Goal: Task Accomplishment & Management: Manage account settings

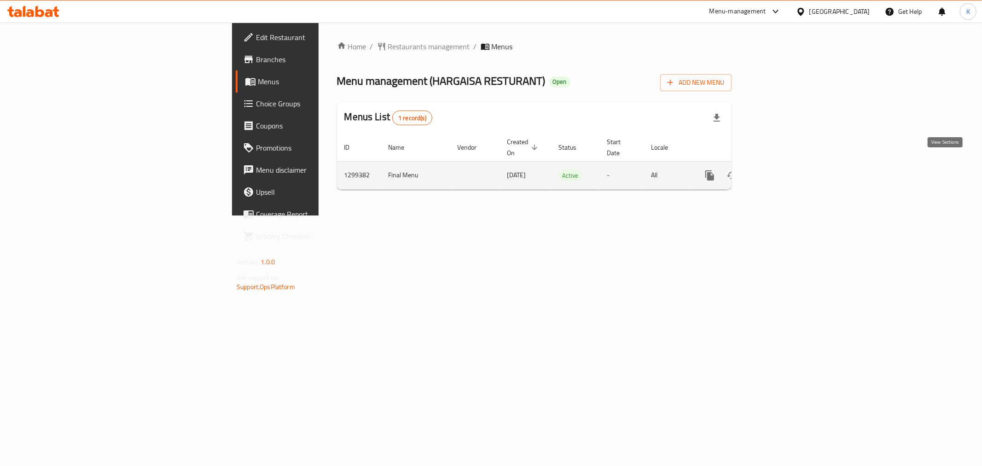
click at [780, 171] on icon "enhanced table" at bounding box center [776, 175] width 8 height 8
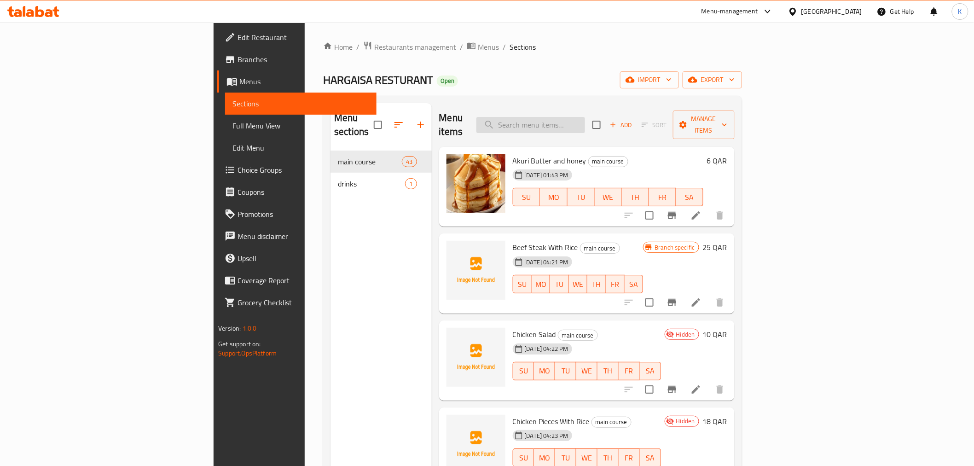
click at [585, 119] on input "search" at bounding box center [531, 125] width 109 height 16
click at [678, 297] on icon "Branch-specific-item" at bounding box center [672, 302] width 11 height 11
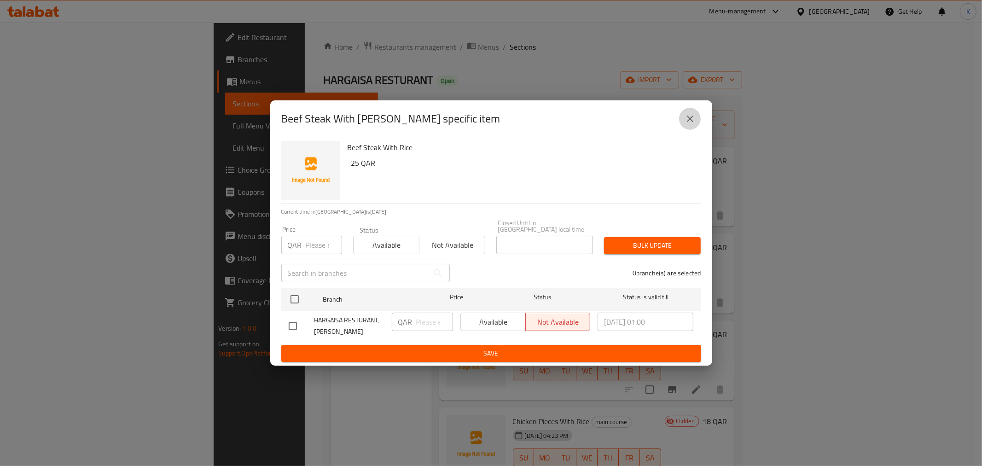
click at [687, 124] on icon "close" at bounding box center [690, 118] width 11 height 11
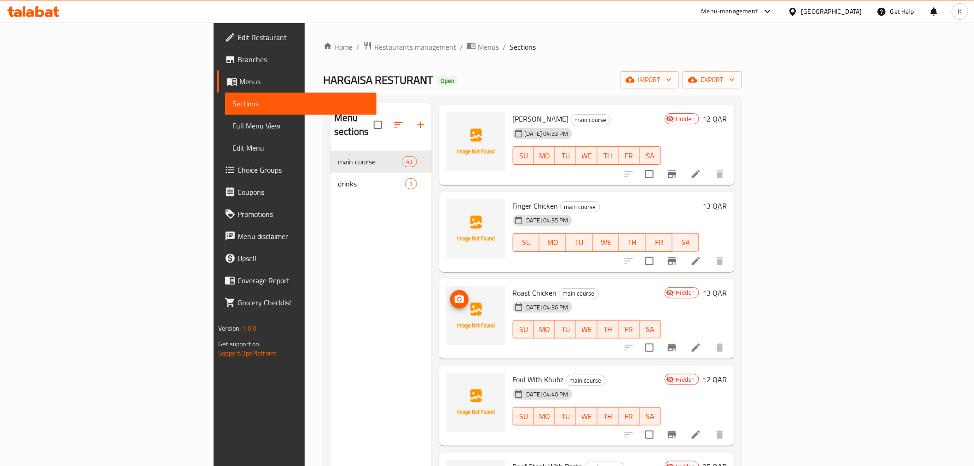
scroll to position [409, 0]
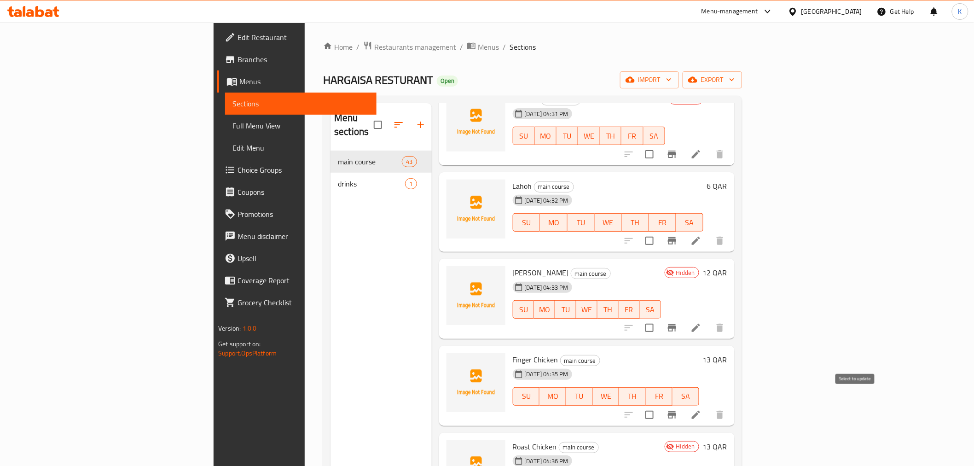
click at [659, 405] on input "checkbox" at bounding box center [649, 414] width 19 height 19
checkbox input "true"
click at [659, 231] on input "checkbox" at bounding box center [649, 240] width 19 height 19
checkbox input "true"
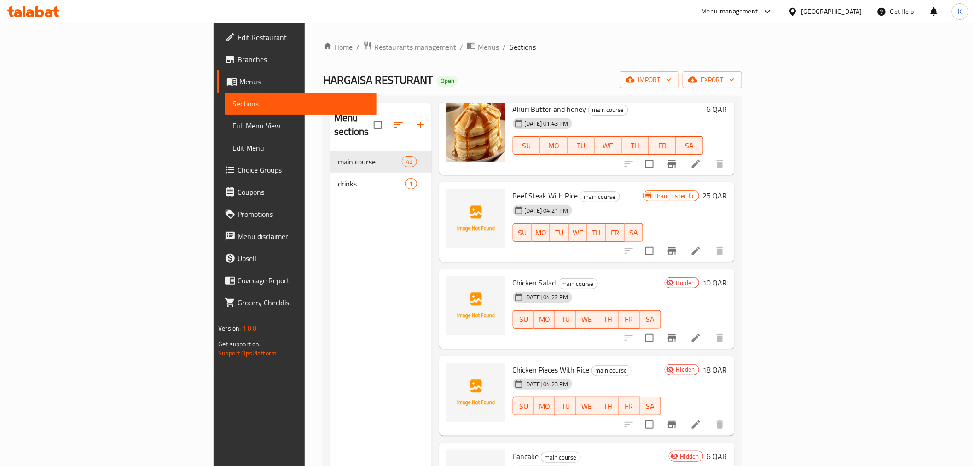
scroll to position [51, 0]
click at [659, 242] on input "checkbox" at bounding box center [649, 251] width 19 height 19
checkbox input "true"
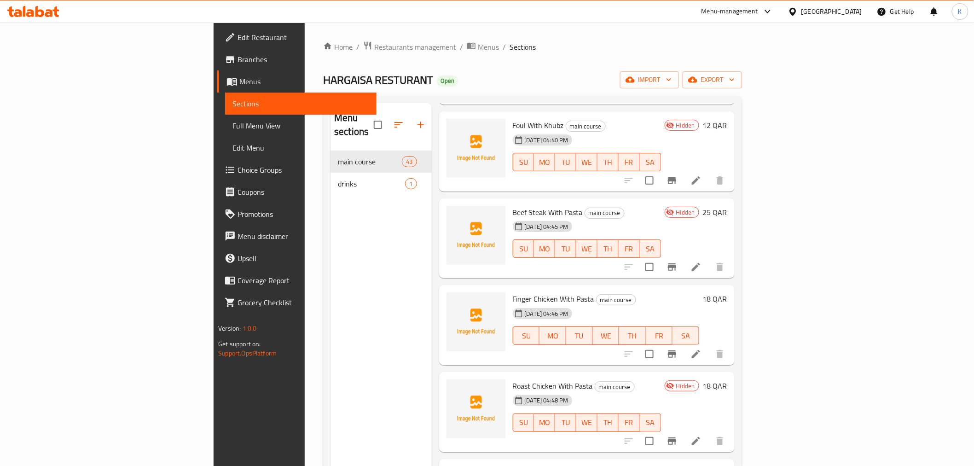
scroll to position [921, 0]
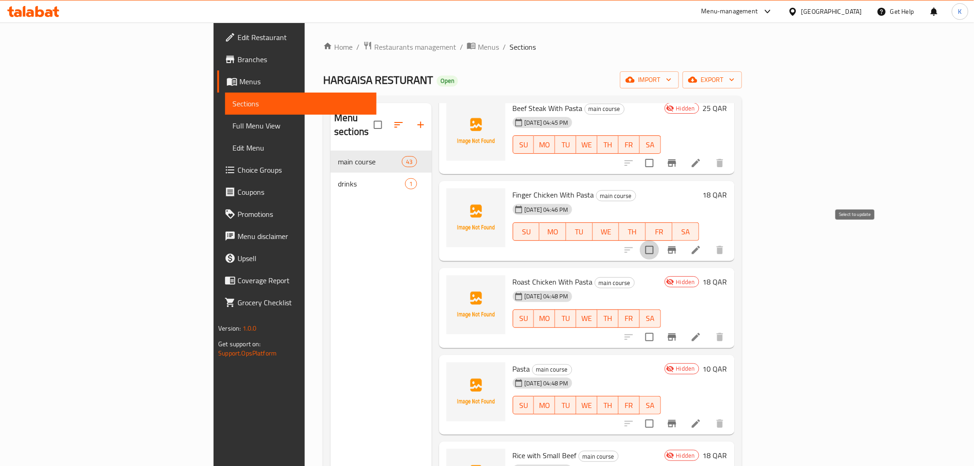
click at [659, 240] on input "checkbox" at bounding box center [649, 249] width 19 height 19
checkbox input "true"
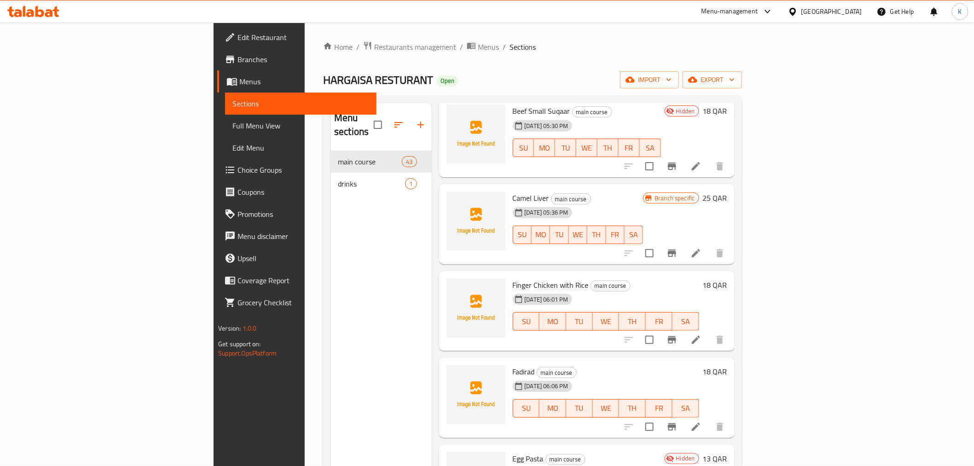
scroll to position [1483, 0]
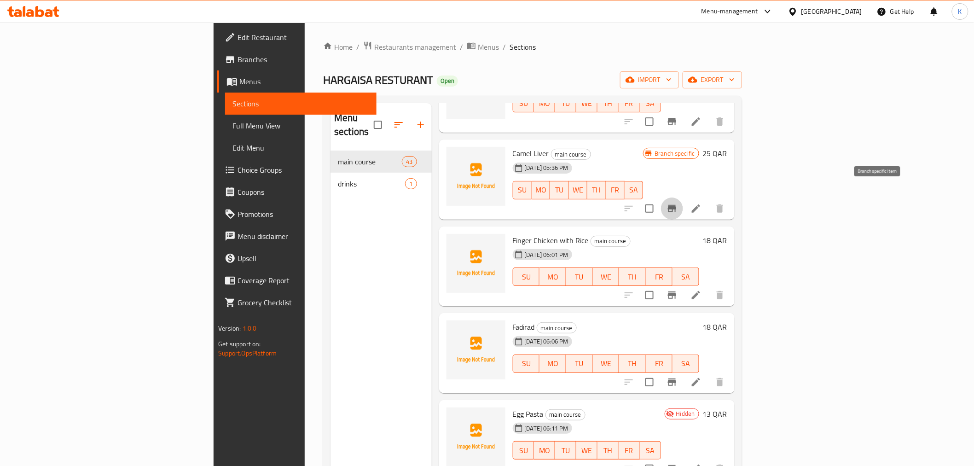
click at [676, 205] on icon "Branch-specific-item" at bounding box center [672, 208] width 8 height 7
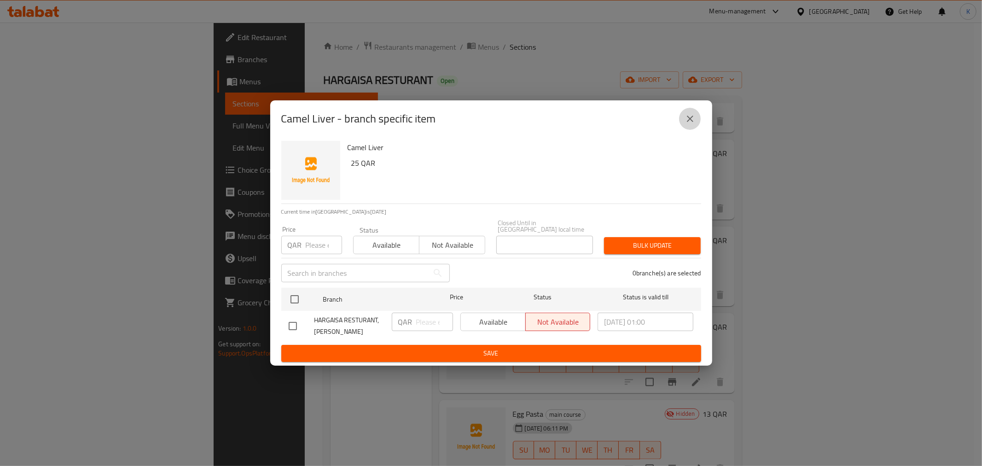
click at [690, 111] on button "close" at bounding box center [690, 119] width 22 height 22
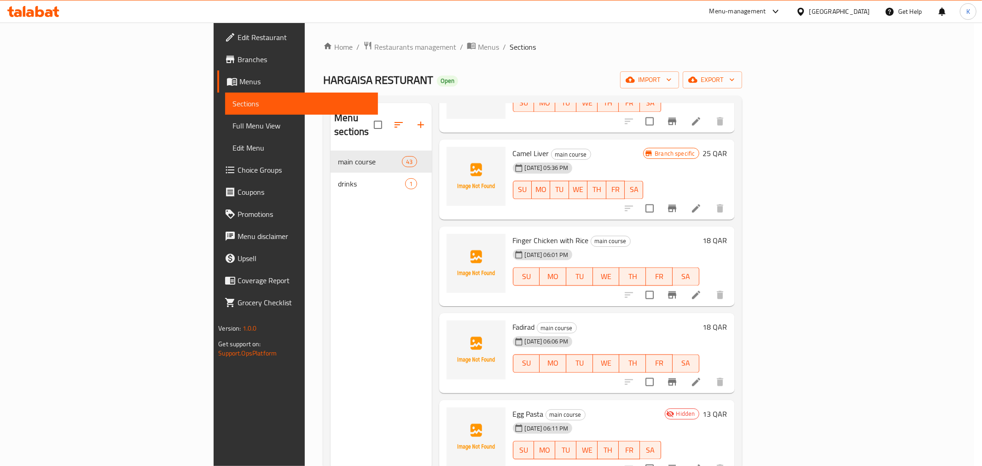
click at [692, 114] on button "close" at bounding box center [690, 119] width 22 height 22
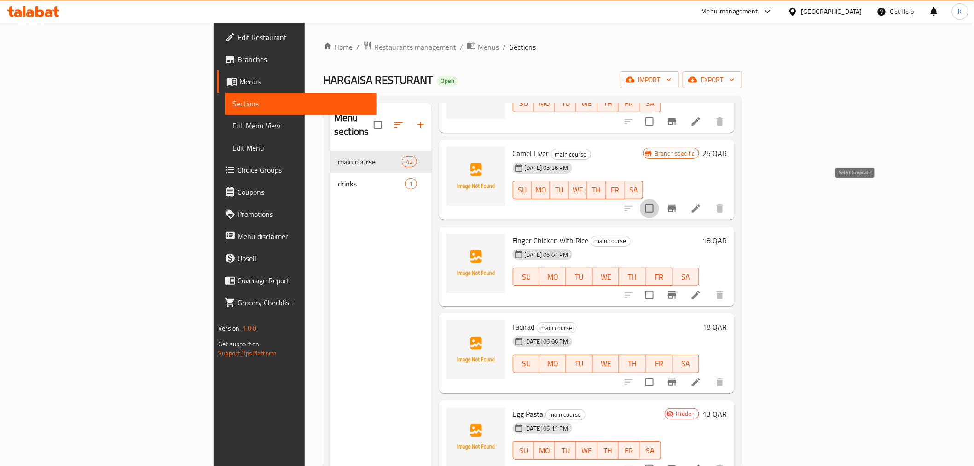
click at [659, 199] on input "checkbox" at bounding box center [649, 208] width 19 height 19
checkbox input "true"
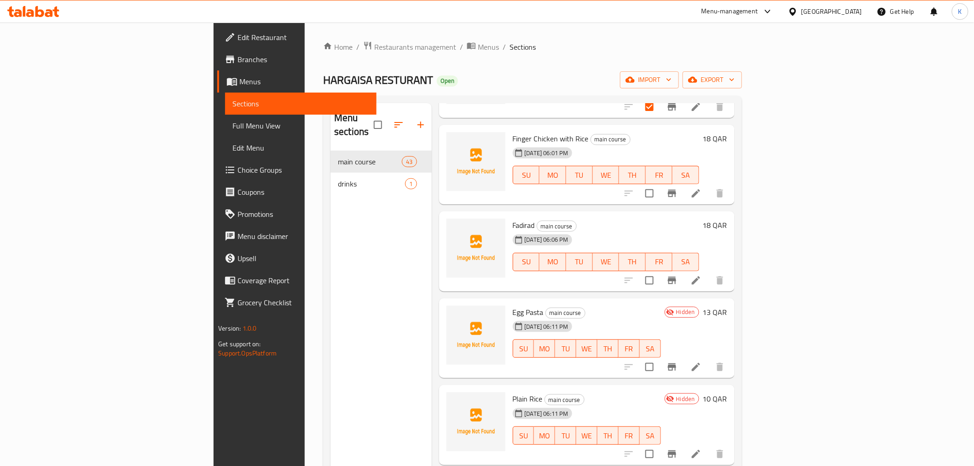
scroll to position [1586, 0]
click at [659, 185] on input "checkbox" at bounding box center [649, 192] width 19 height 19
checkbox input "true"
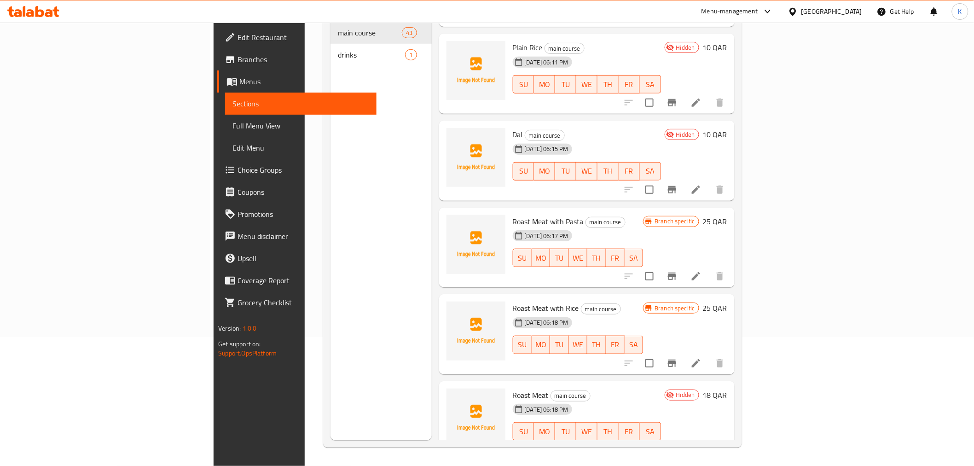
scroll to position [1807, 0]
click at [659, 355] on input "checkbox" at bounding box center [649, 364] width 19 height 19
checkbox input "true"
click at [659, 267] on input "checkbox" at bounding box center [649, 276] width 19 height 19
checkbox input "true"
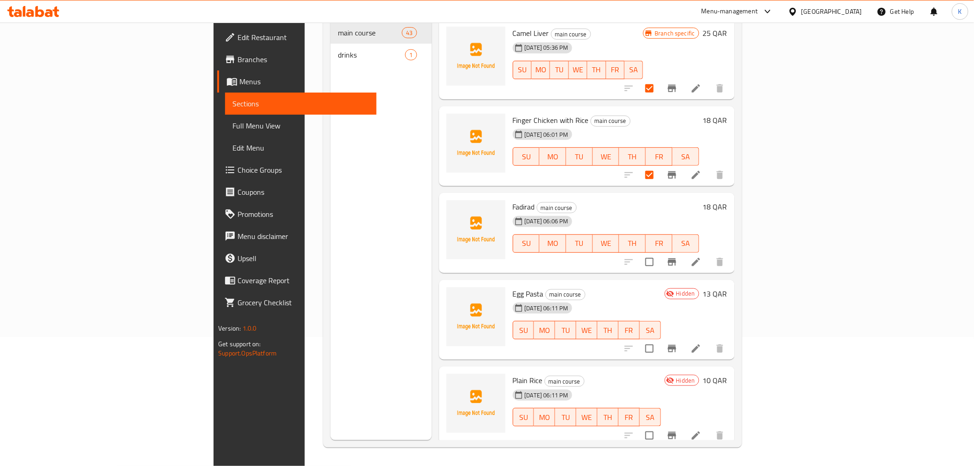
scroll to position [1448, 0]
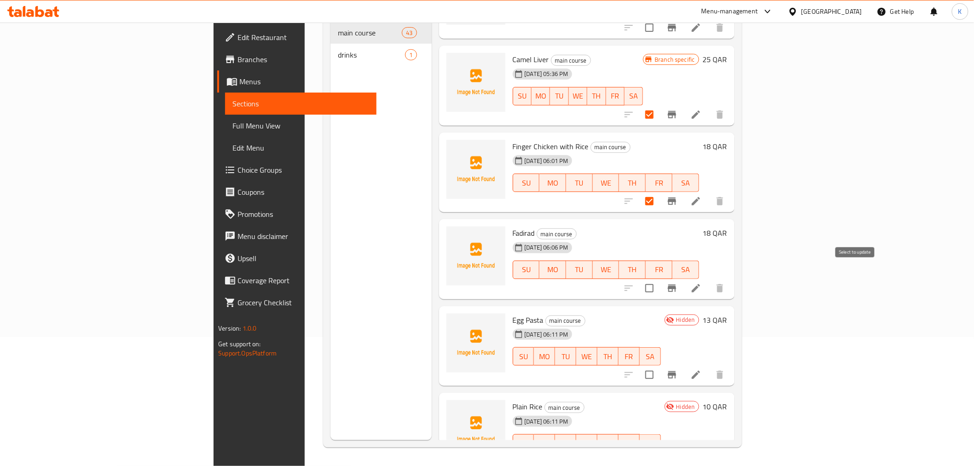
click at [659, 279] on input "checkbox" at bounding box center [649, 288] width 19 height 19
checkbox input "true"
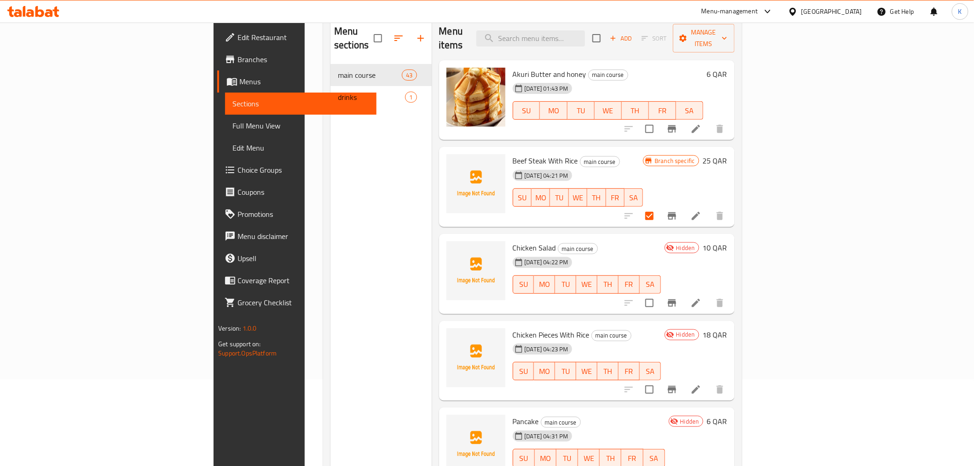
scroll to position [0, 0]
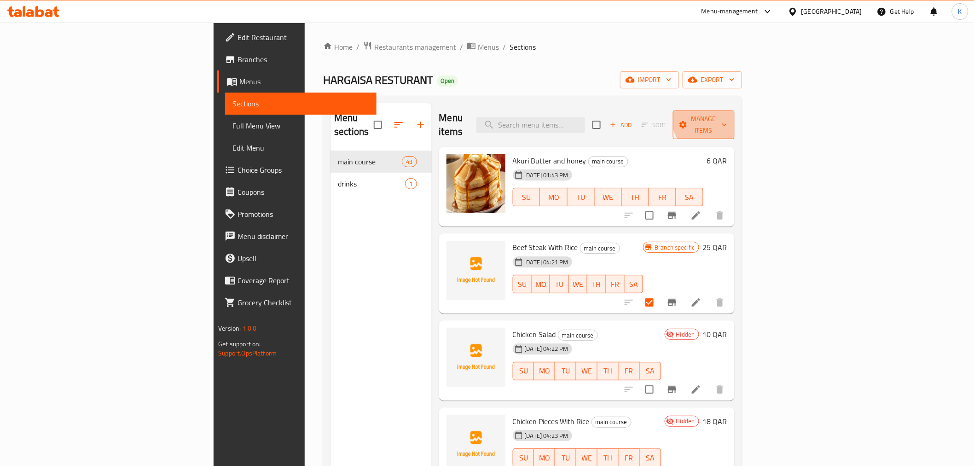
click at [727, 116] on span "Manage items" at bounding box center [703, 124] width 47 height 23
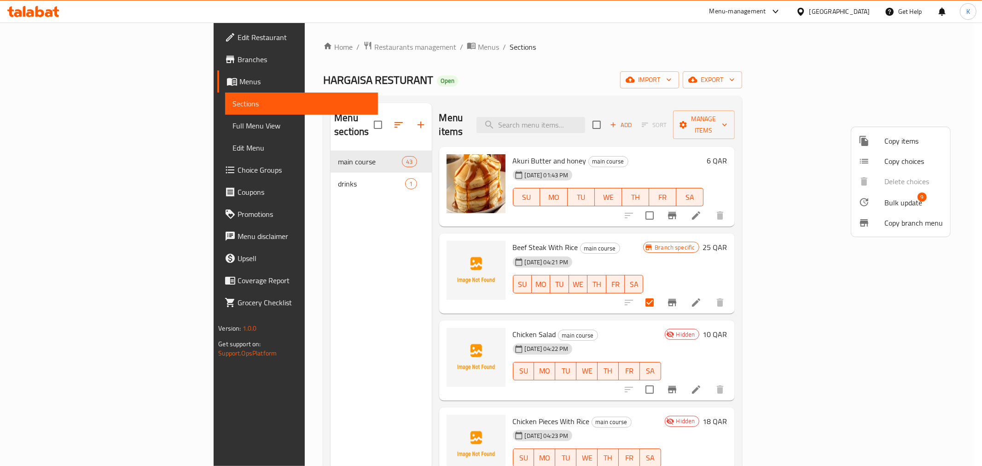
click at [889, 208] on span "Bulk update" at bounding box center [903, 202] width 38 height 11
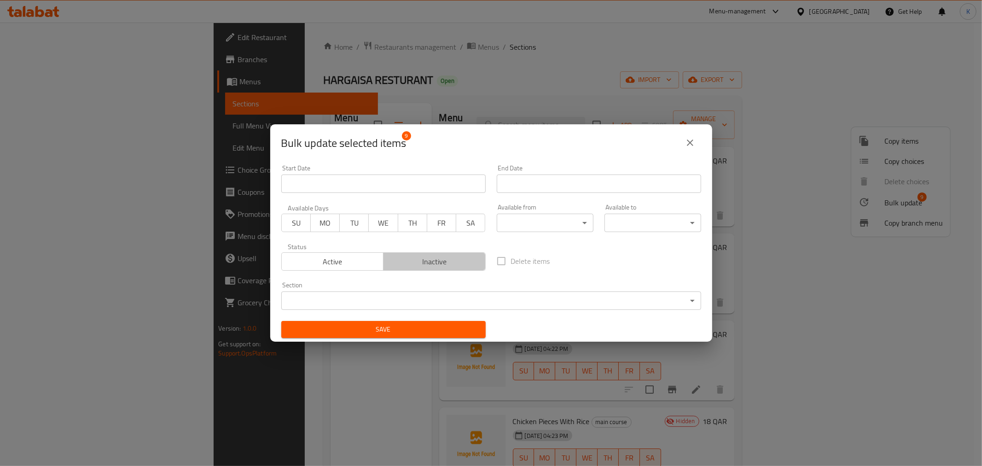
click at [433, 267] on span "Inactive" at bounding box center [434, 261] width 95 height 13
click at [407, 326] on span "Save" at bounding box center [384, 330] width 190 height 12
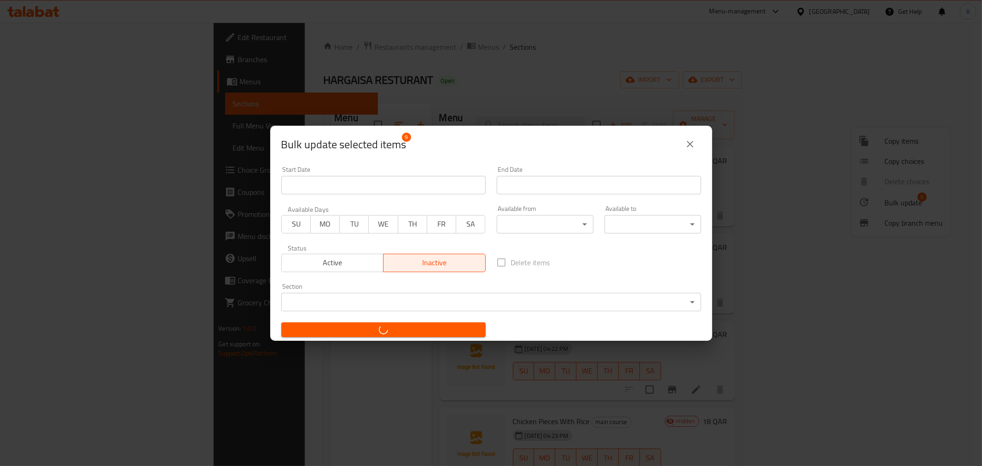
checkbox input "false"
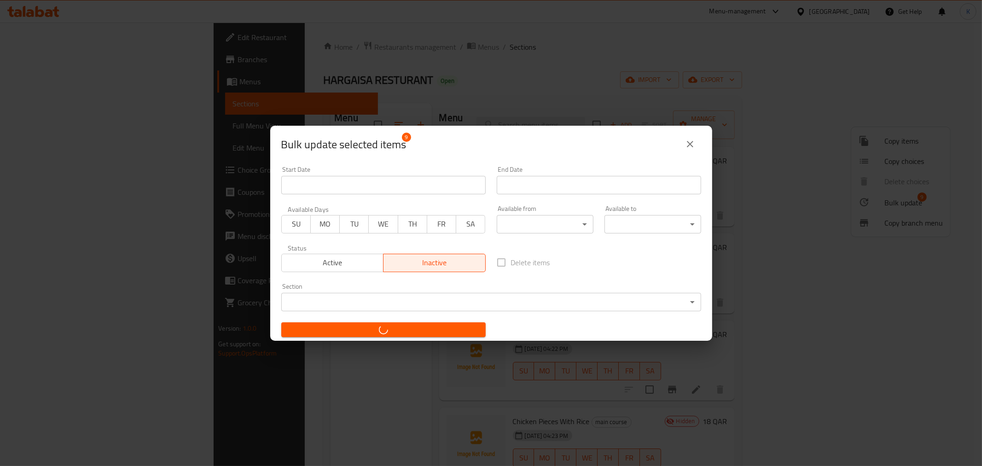
checkbox input "false"
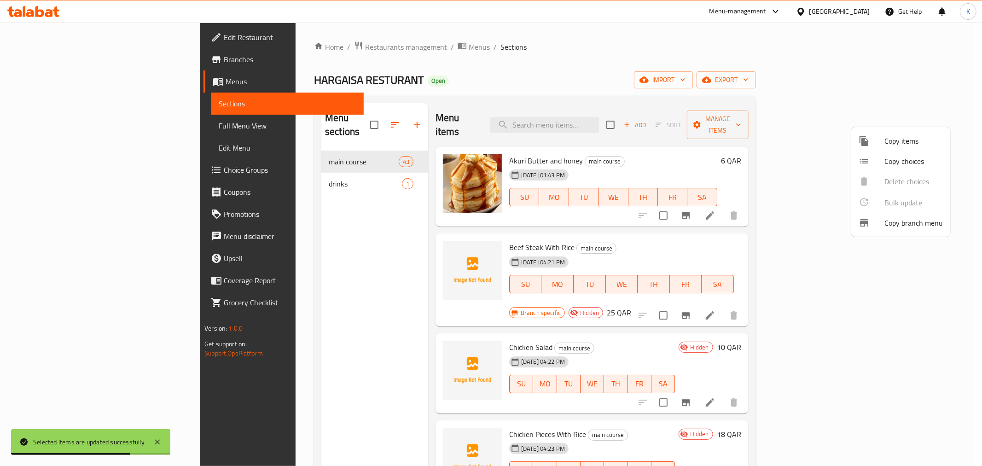
click at [848, 10] on div at bounding box center [491, 233] width 982 height 466
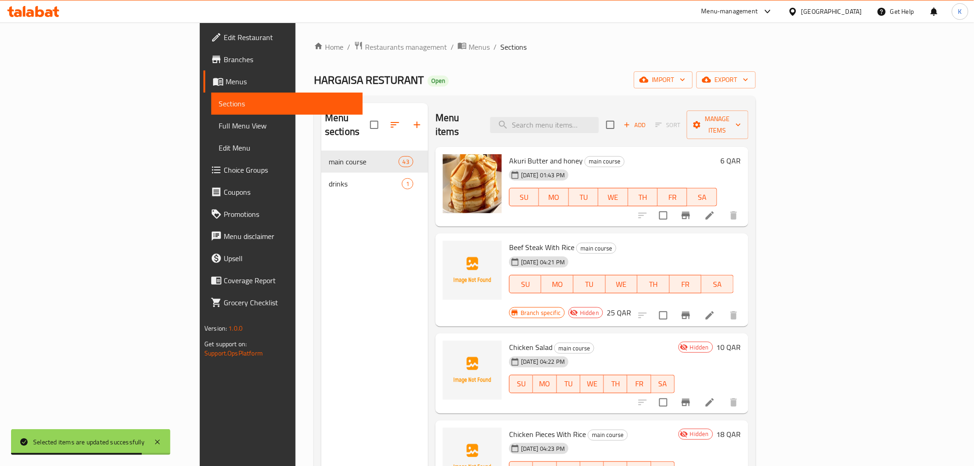
click at [798, 14] on icon at bounding box center [793, 12] width 10 height 10
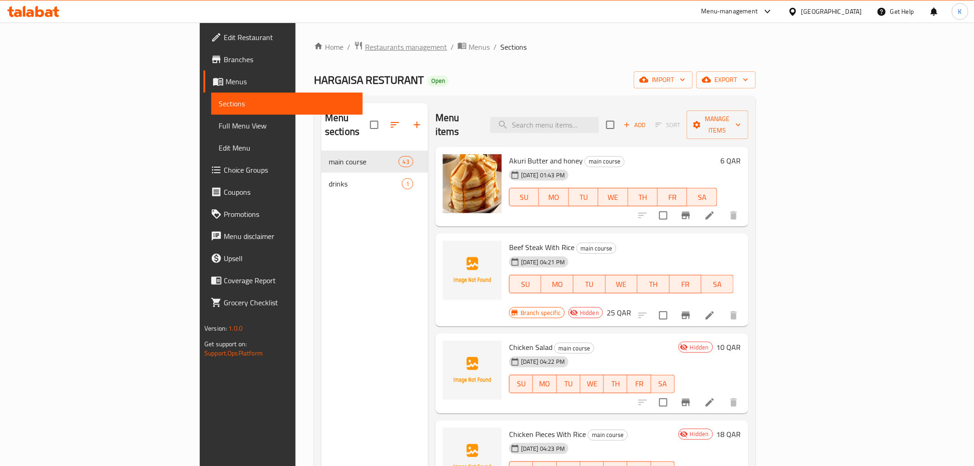
click at [365, 48] on span "Restaurants management" at bounding box center [406, 46] width 82 height 11
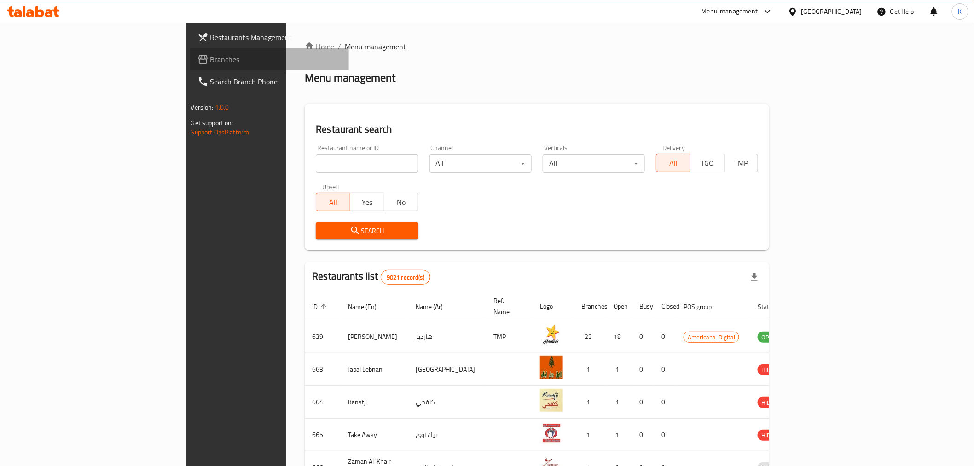
click at [210, 58] on span "Branches" at bounding box center [275, 59] width 131 height 11
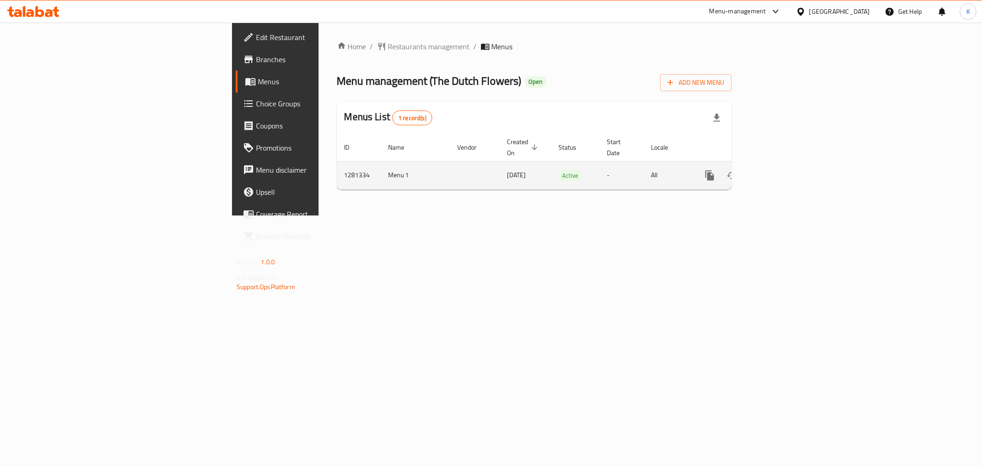
click at [780, 171] on icon "enhanced table" at bounding box center [776, 175] width 8 height 8
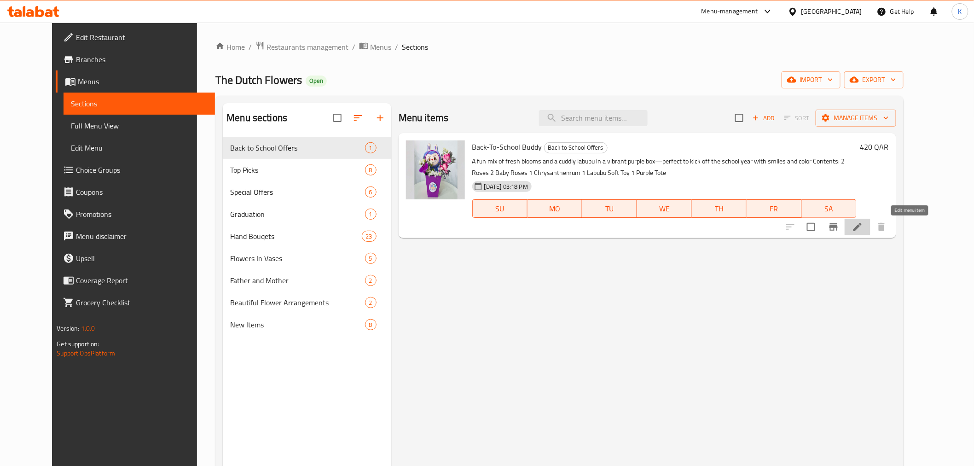
click at [862, 228] on icon at bounding box center [858, 227] width 8 height 8
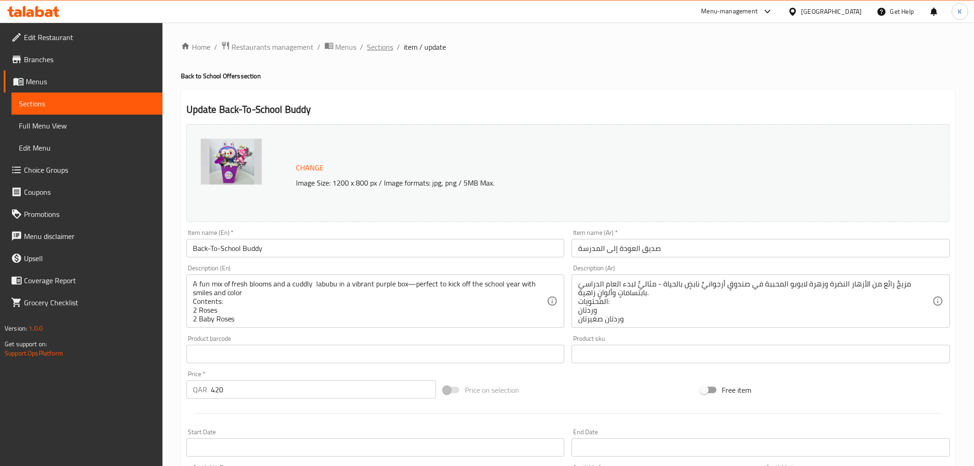
click at [376, 50] on span "Sections" at bounding box center [380, 46] width 26 height 11
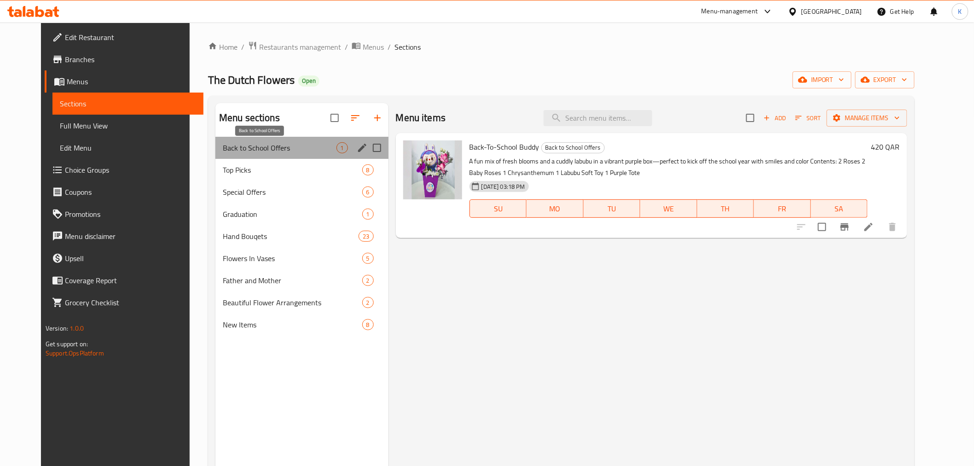
click at [316, 148] on span "Back to School Offers" at bounding box center [280, 147] width 114 height 11
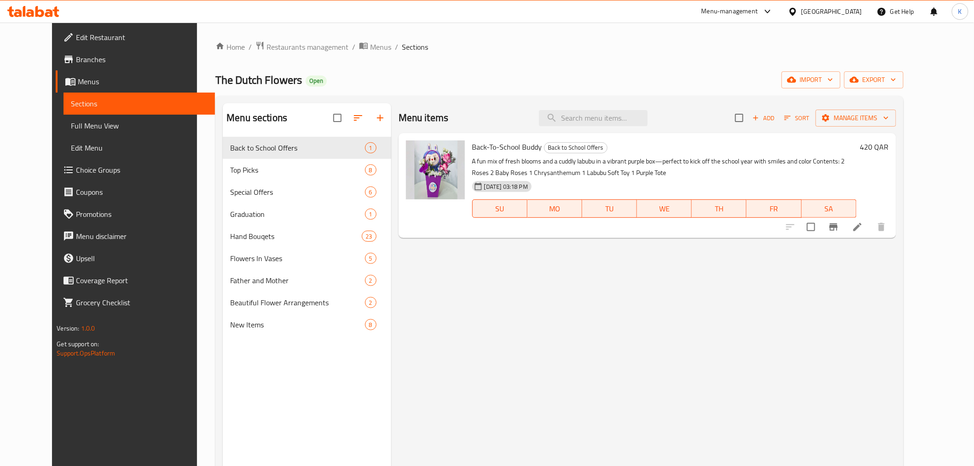
click at [489, 145] on span "Back-To-School Buddy" at bounding box center [507, 147] width 70 height 14
drag, startPoint x: 502, startPoint y: 141, endPoint x: 523, endPoint y: 152, distance: 24.1
click at [503, 140] on span "Back-To-School Buddy" at bounding box center [507, 147] width 70 height 14
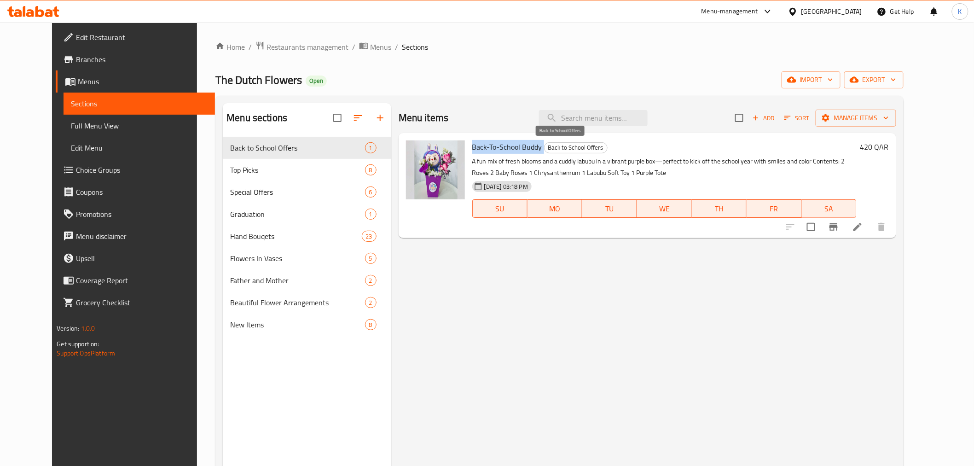
click at [545, 148] on span "Back to School Offers" at bounding box center [576, 147] width 63 height 11
drag, startPoint x: 529, startPoint y: 145, endPoint x: 459, endPoint y: 149, distance: 69.2
click at [472, 149] on h6 "Back-To-School Buddy Back to School Offers" at bounding box center [664, 146] width 384 height 13
click at [472, 144] on span "Back-To-School Buddy" at bounding box center [507, 147] width 70 height 14
drag, startPoint x: 459, startPoint y: 146, endPoint x: 526, endPoint y: 151, distance: 67.4
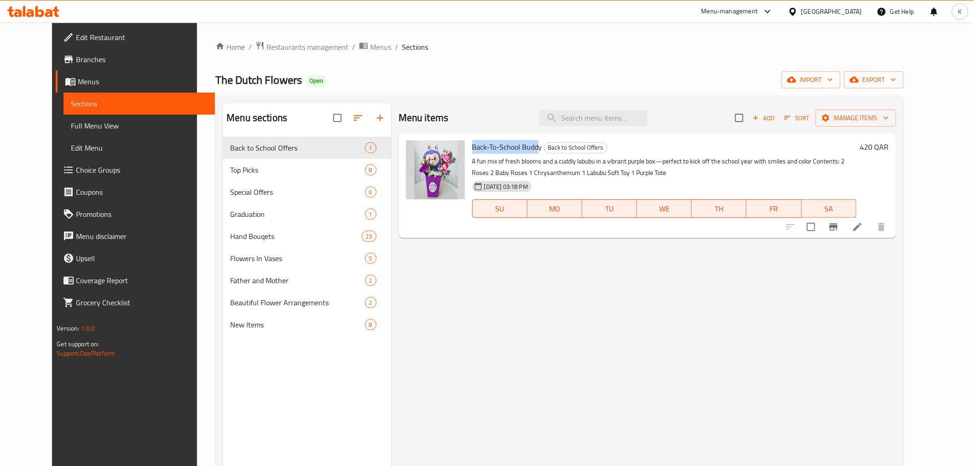
click at [526, 151] on span "Back-To-School Buddy" at bounding box center [507, 147] width 70 height 14
click at [526, 145] on span "Back-To-School Buddy" at bounding box center [507, 147] width 70 height 14
drag, startPoint x: 529, startPoint y: 146, endPoint x: 460, endPoint y: 147, distance: 69.1
click at [472, 147] on h6 "Back-To-School Buddy Back to School Offers" at bounding box center [664, 146] width 384 height 13
click at [472, 147] on span "Back-To-School Buddy" at bounding box center [507, 147] width 70 height 14
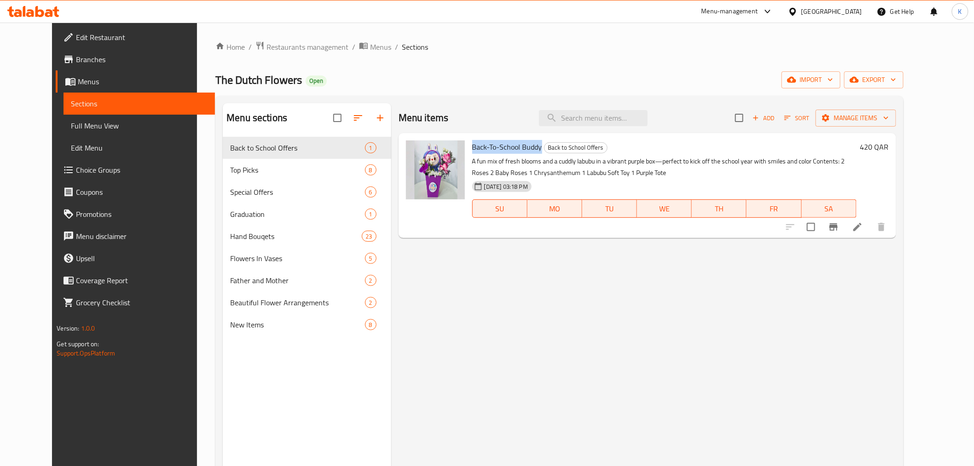
drag, startPoint x: 460, startPoint y: 147, endPoint x: 529, endPoint y: 146, distance: 69.1
click at [529, 146] on h6 "Back-To-School Buddy Back to School Offers" at bounding box center [664, 146] width 384 height 13
click at [518, 152] on span "Back-To-School Buddy" at bounding box center [507, 147] width 70 height 14
drag, startPoint x: 529, startPoint y: 150, endPoint x: 457, endPoint y: 144, distance: 72.0
click at [469, 144] on div "Back-To-School Buddy Back to School Offers A fun mix of fresh blooms and a cudd…" at bounding box center [665, 186] width 392 height 98
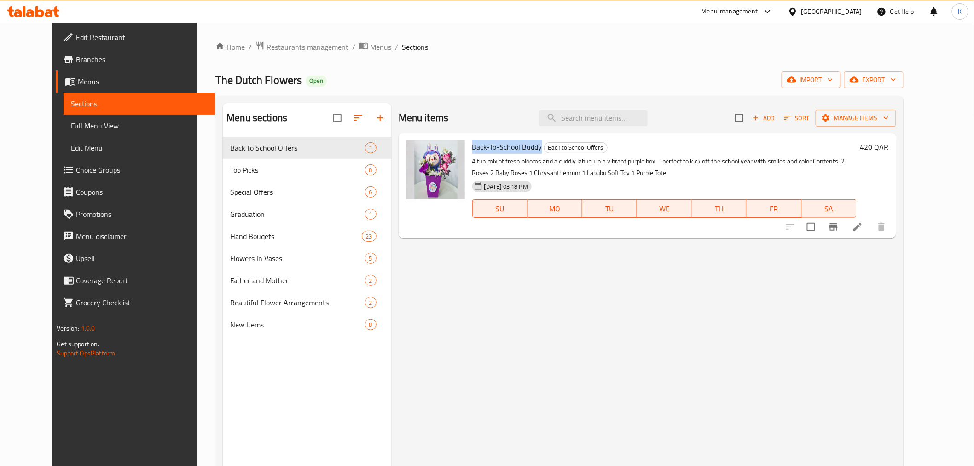
click at [472, 142] on span "Back-To-School Buddy" at bounding box center [507, 147] width 70 height 14
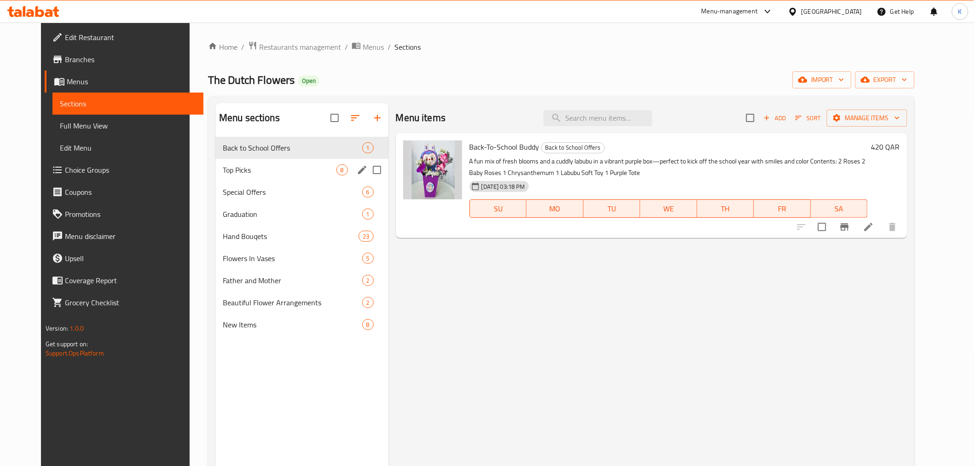
click at [233, 171] on span "Top Picks" at bounding box center [280, 169] width 114 height 11
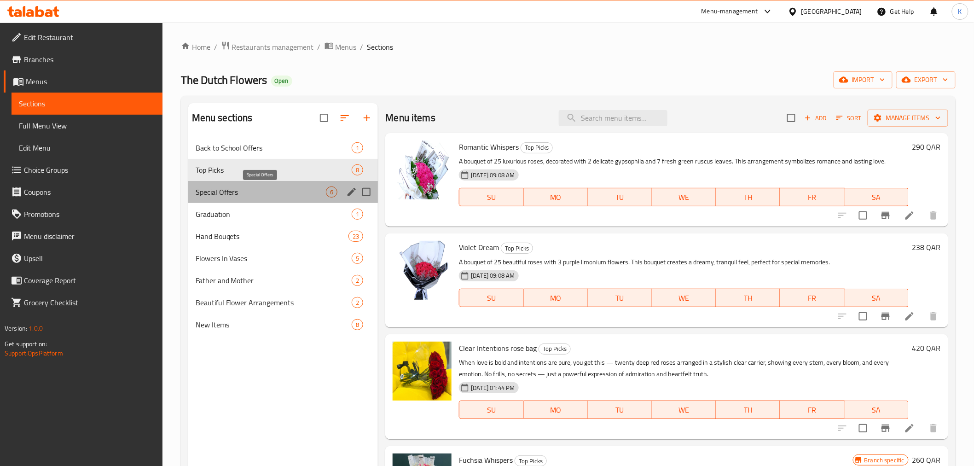
click at [240, 187] on span "Special Offers" at bounding box center [261, 191] width 131 height 11
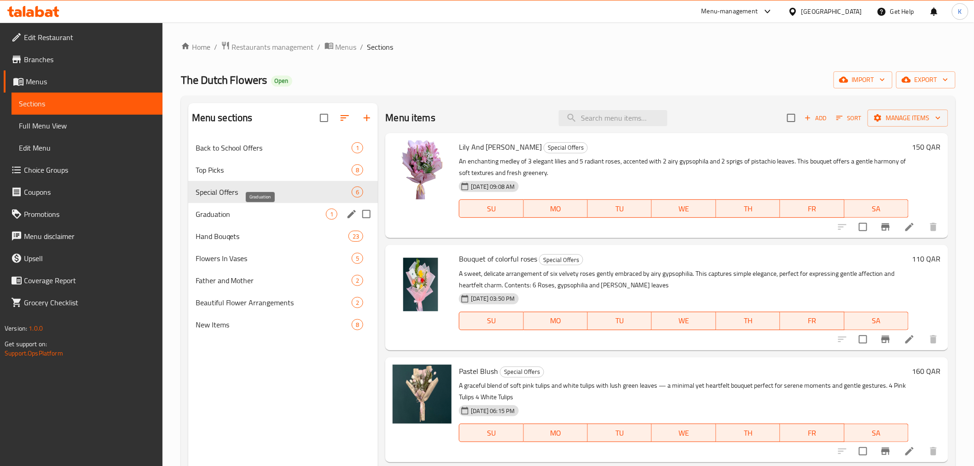
click at [247, 213] on span "Graduation" at bounding box center [261, 214] width 131 height 11
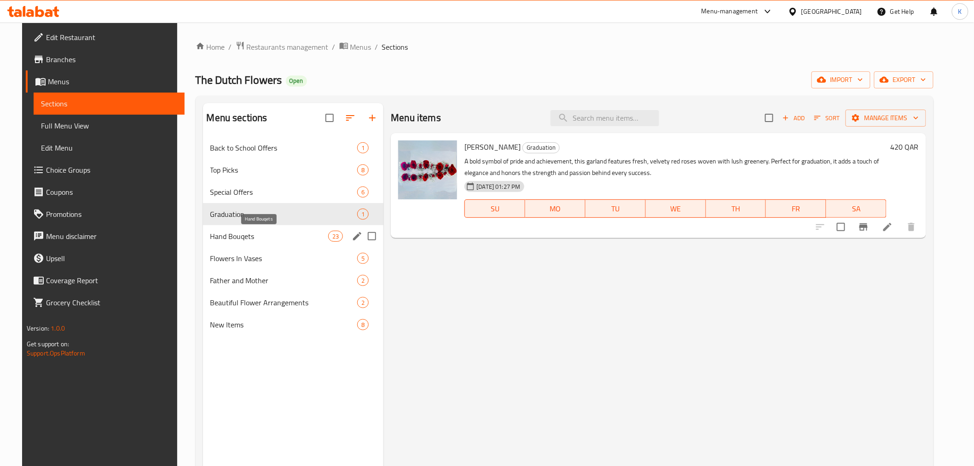
click at [250, 236] on span "Hand Bouqets" at bounding box center [269, 236] width 118 height 11
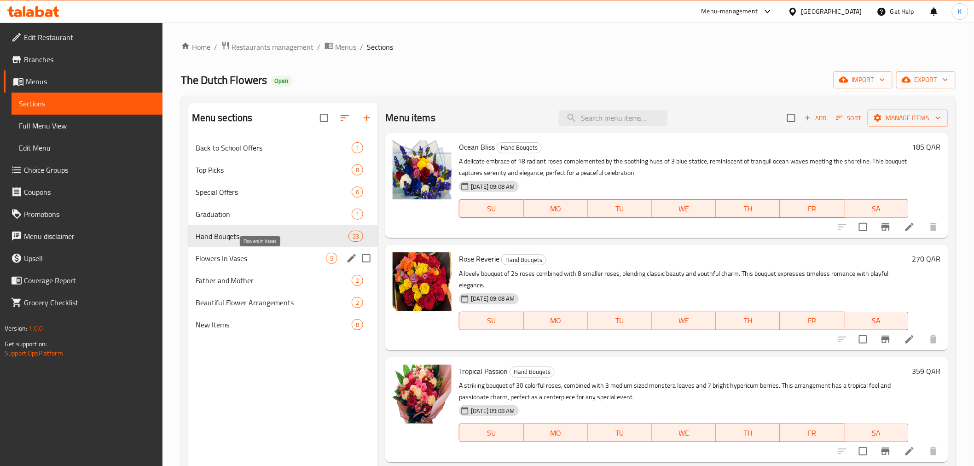
click at [255, 257] on span "Flowers In Vases" at bounding box center [261, 258] width 131 height 11
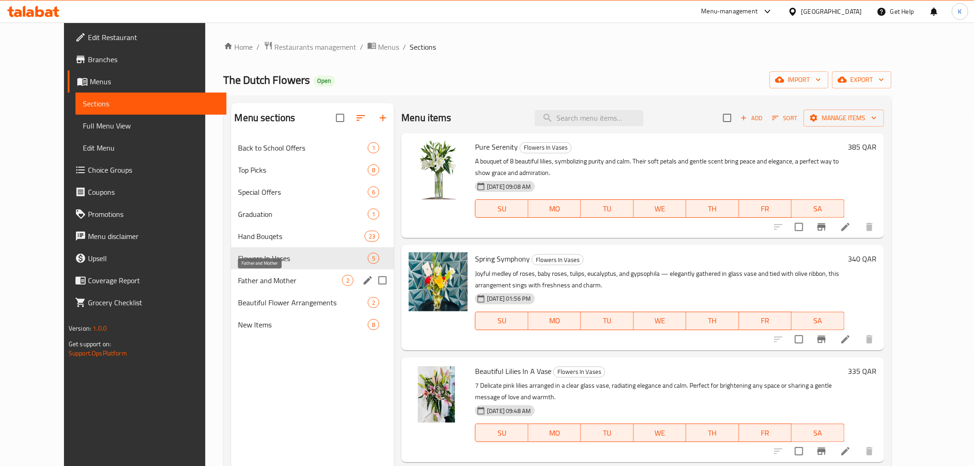
click at [259, 277] on span "Father and Mother" at bounding box center [290, 280] width 104 height 11
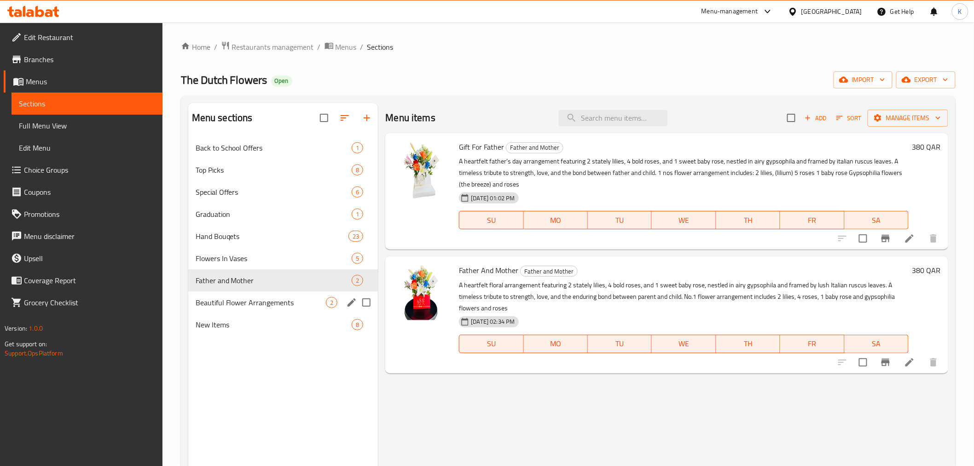
click at [260, 295] on div "Beautiful Flower Arrangements 2" at bounding box center [283, 302] width 190 height 22
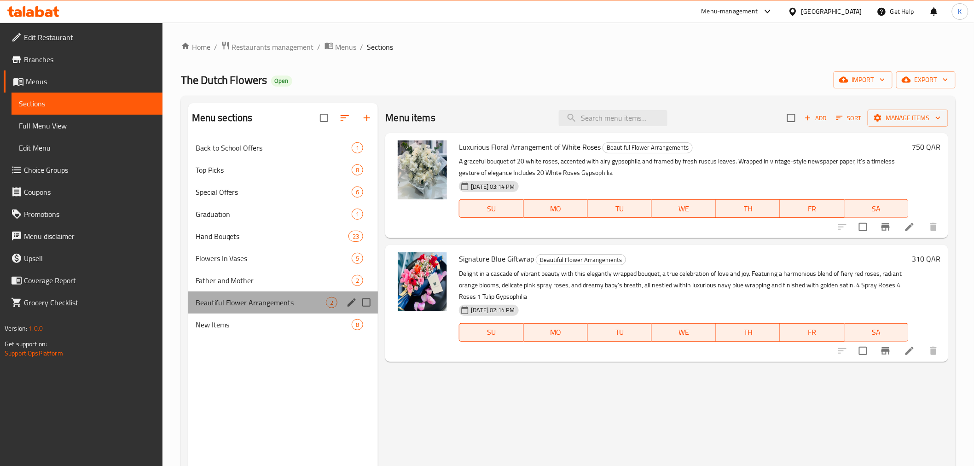
click at [267, 312] on div "Beautiful Flower Arrangements 2" at bounding box center [283, 302] width 190 height 22
click at [266, 315] on div "New Items 8" at bounding box center [283, 325] width 190 height 22
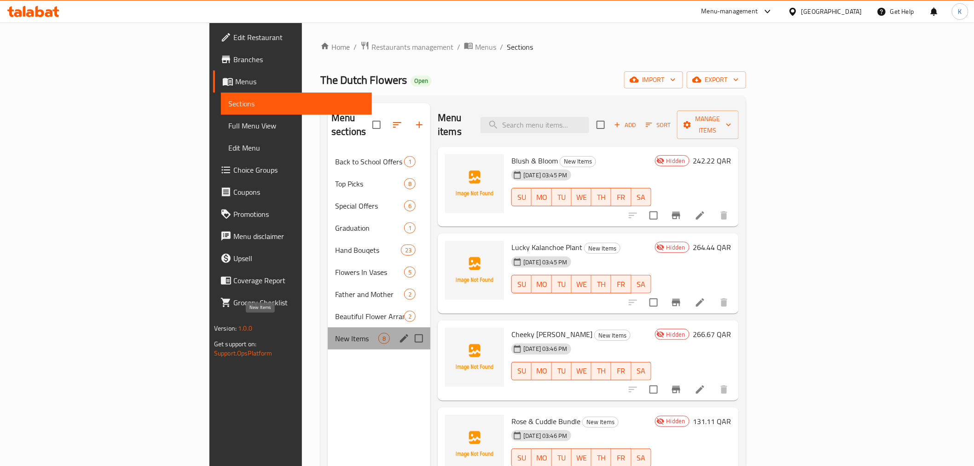
click at [335, 333] on span "New Items" at bounding box center [356, 338] width 43 height 11
